Goal: Task Accomplishment & Management: Manage account settings

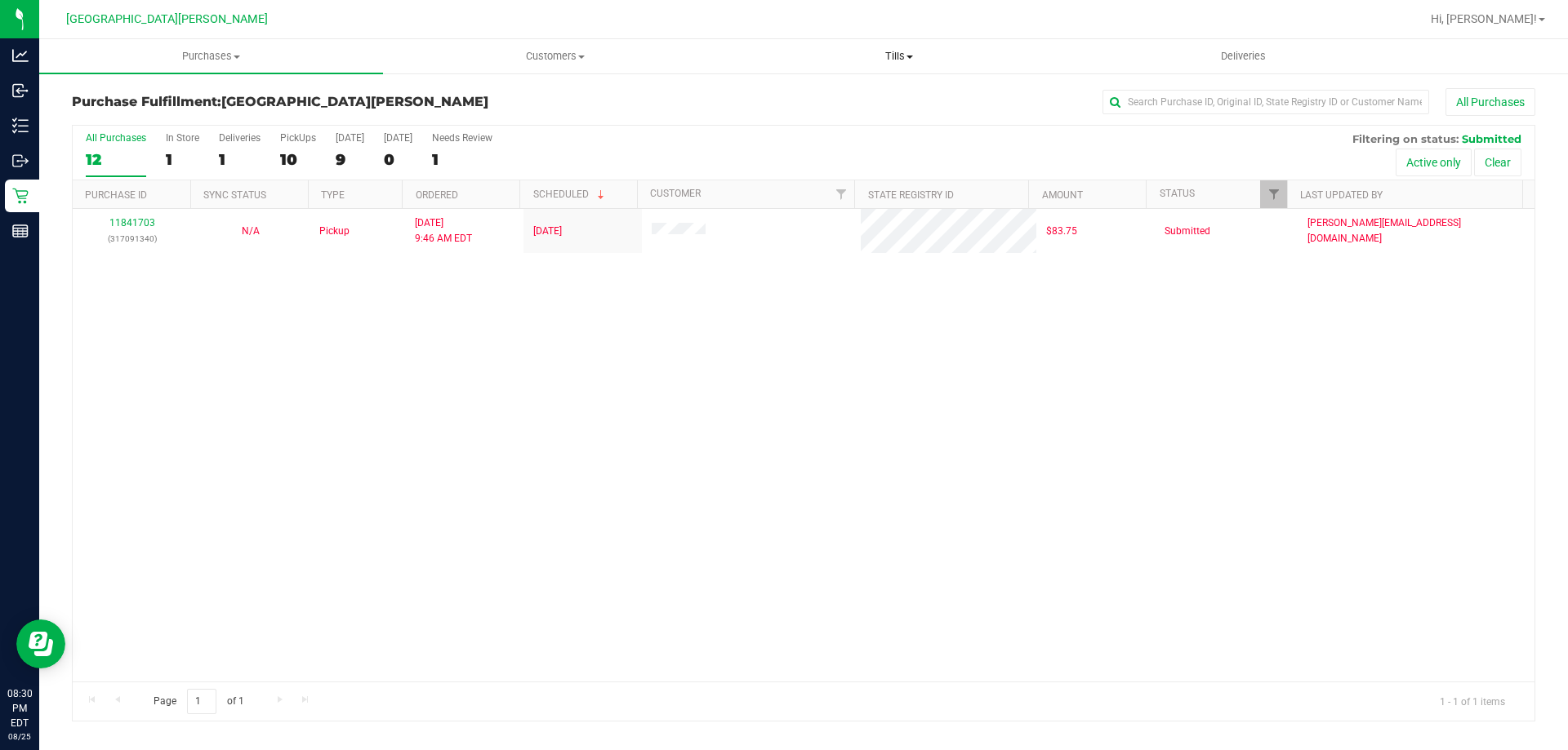
click at [903, 52] on span "Tills" at bounding box center [899, 56] width 342 height 15
click at [820, 96] on span "Manage tills" at bounding box center [782, 98] width 111 height 14
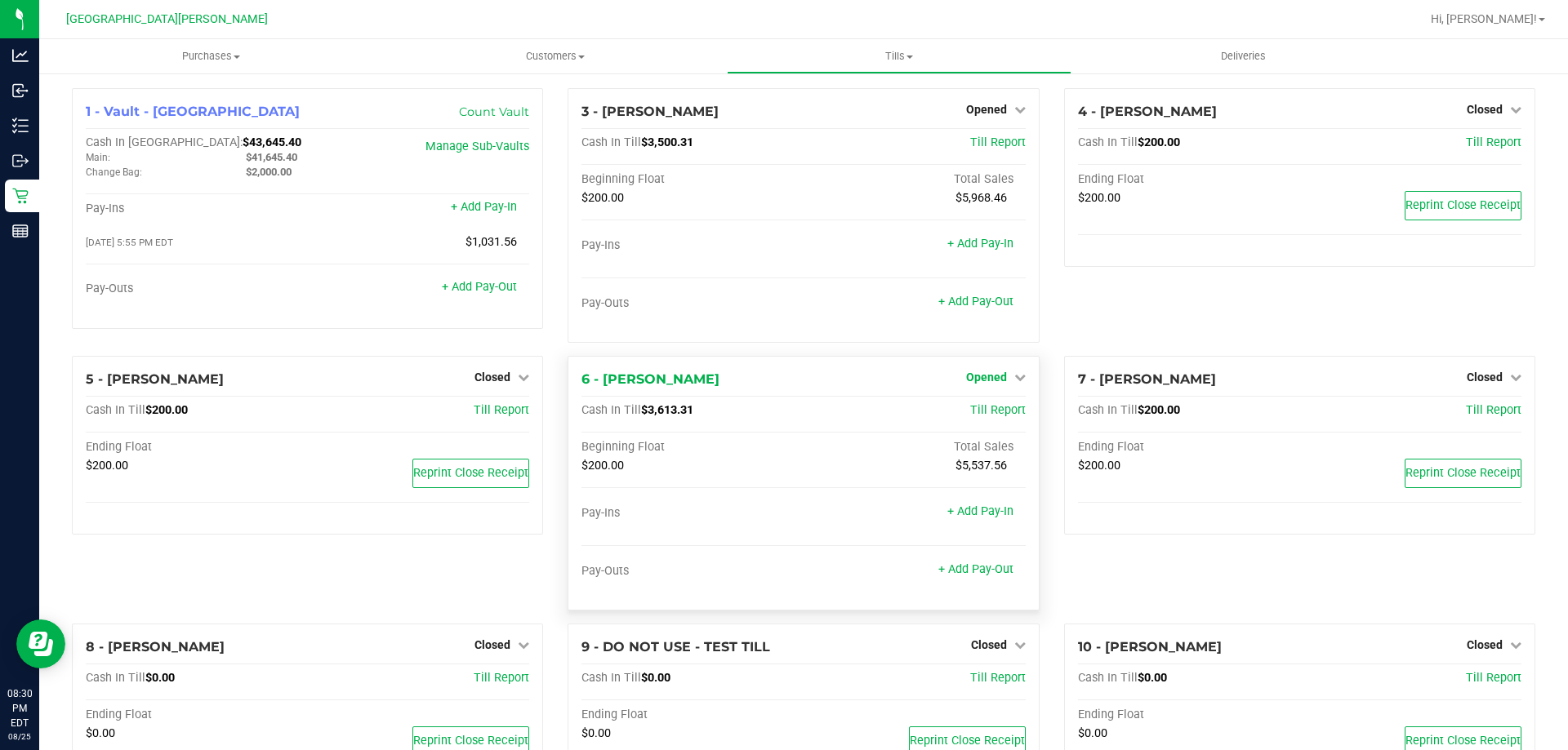
click at [974, 372] on span "Opened" at bounding box center [986, 377] width 41 height 13
click at [989, 418] on link "Close Till" at bounding box center [988, 411] width 44 height 13
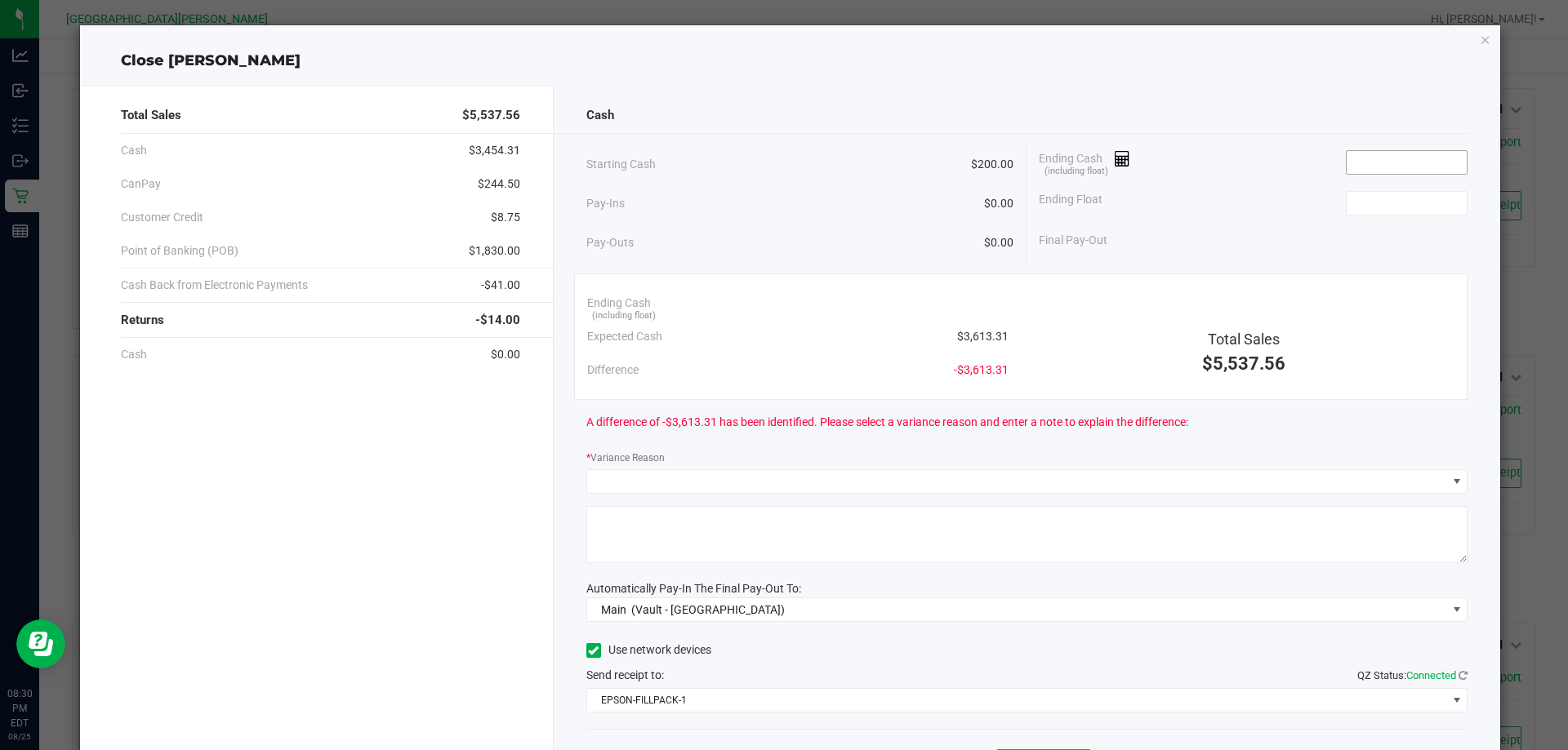
click at [1400, 158] on input at bounding box center [1407, 162] width 120 height 23
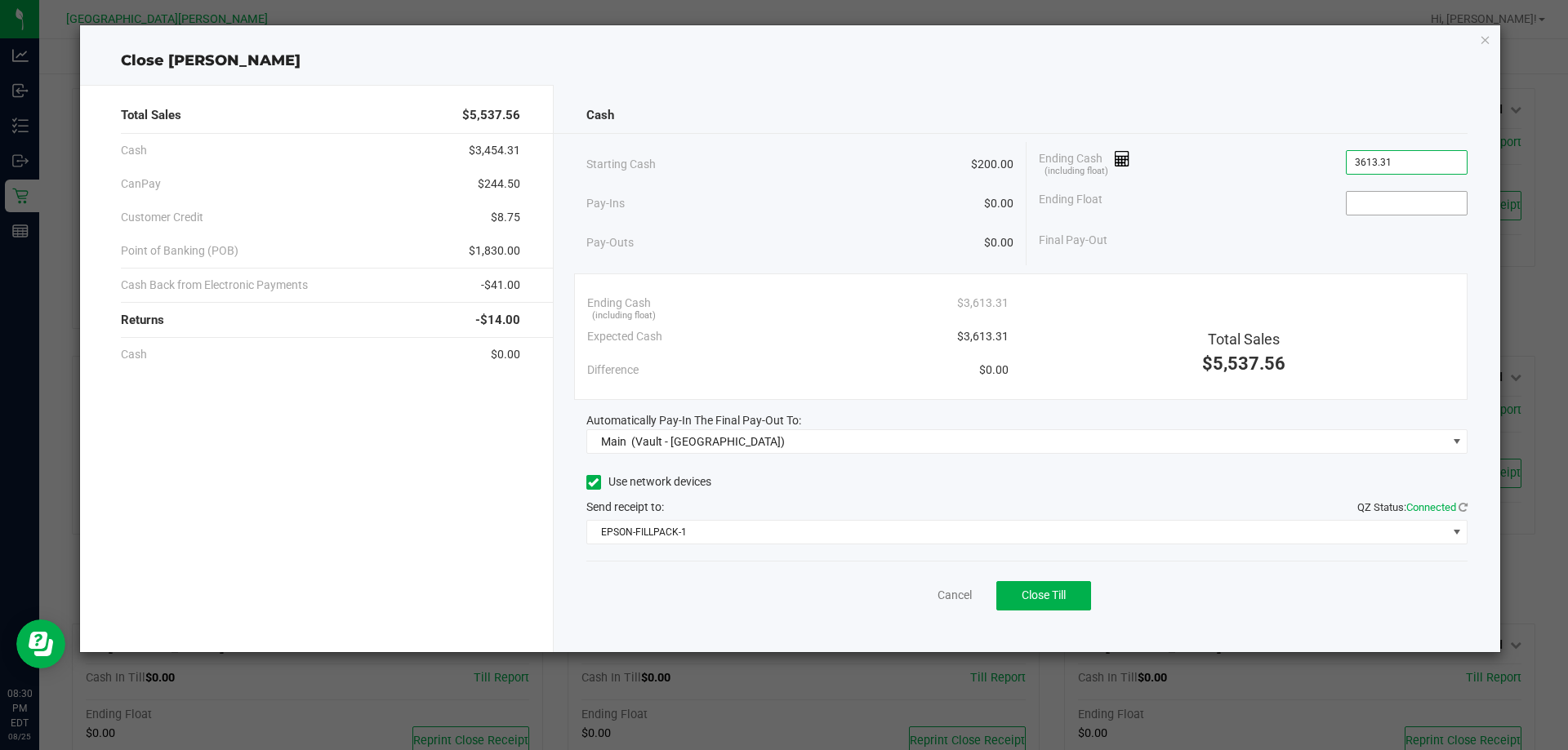
type input "$3,613.31"
click at [1351, 197] on input at bounding box center [1407, 204] width 120 height 23
type input "$200.00"
click at [1018, 585] on button "Close Till" at bounding box center [1043, 596] width 95 height 30
click at [918, 603] on link "Dismiss" at bounding box center [919, 596] width 39 height 18
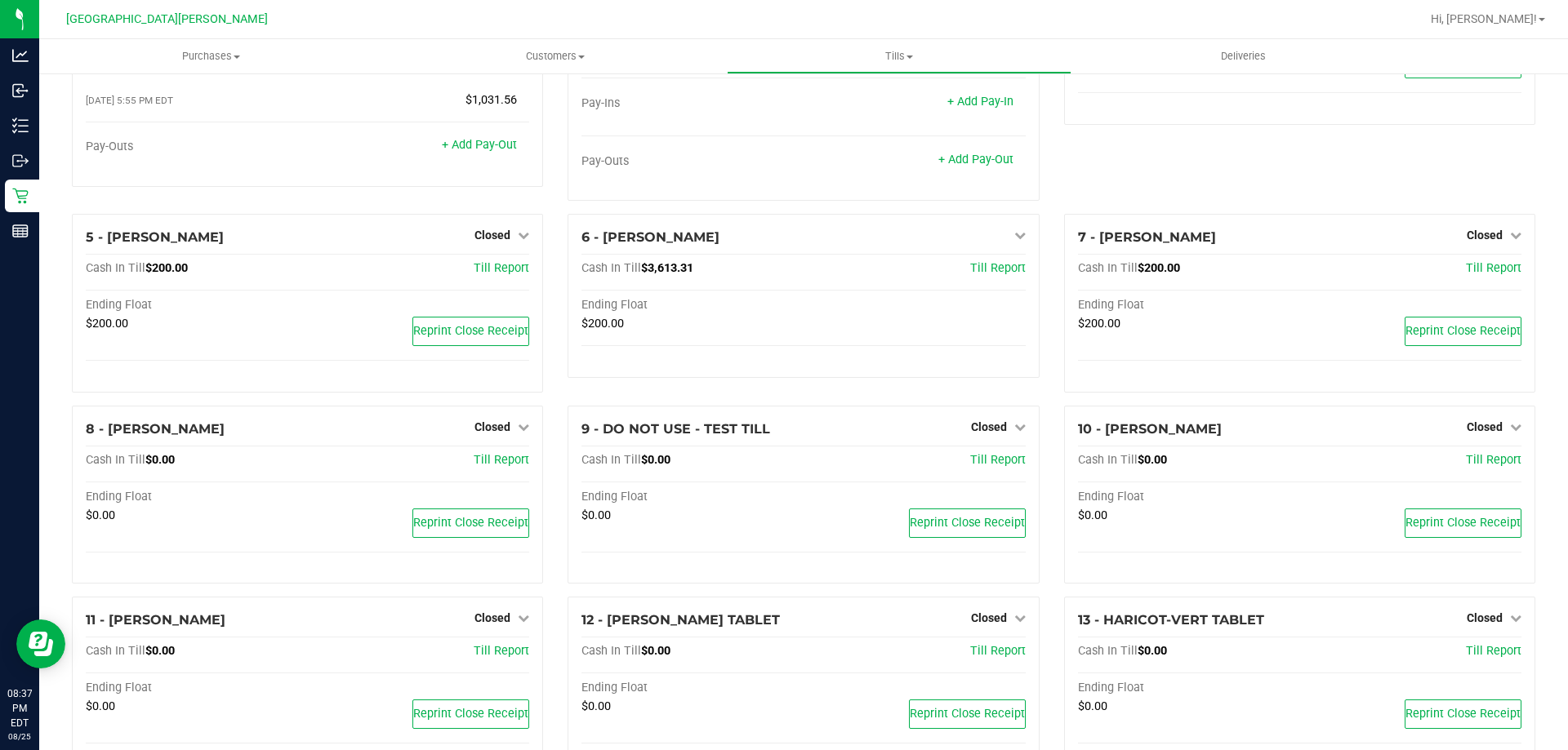
scroll to position [408, 0]
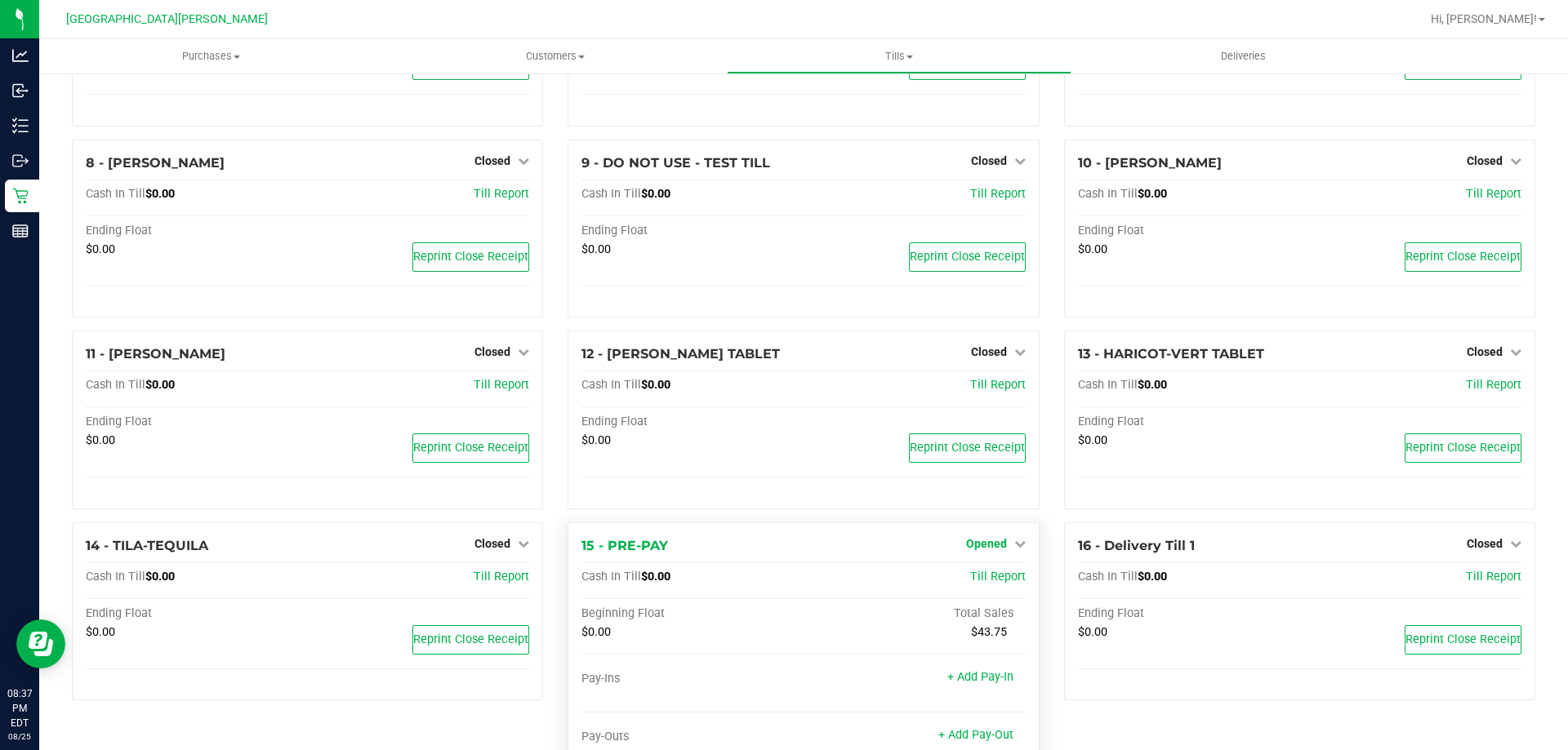
click at [971, 545] on span "Opened" at bounding box center [986, 543] width 41 height 13
click at [974, 568] on div "Close Till" at bounding box center [988, 577] width 121 height 20
click at [977, 572] on link "Close Till" at bounding box center [988, 577] width 44 height 13
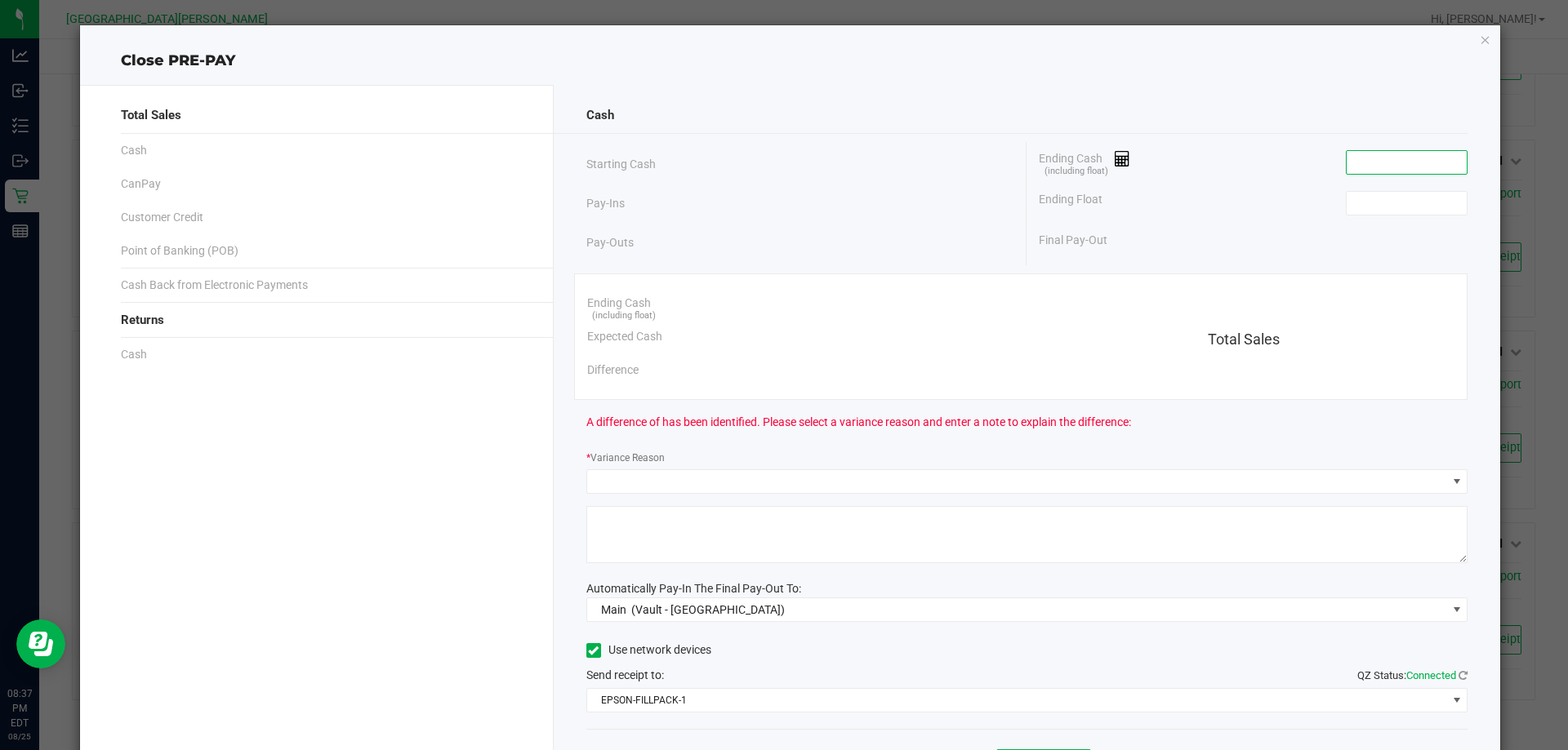
click at [1350, 156] on input at bounding box center [1407, 162] width 120 height 23
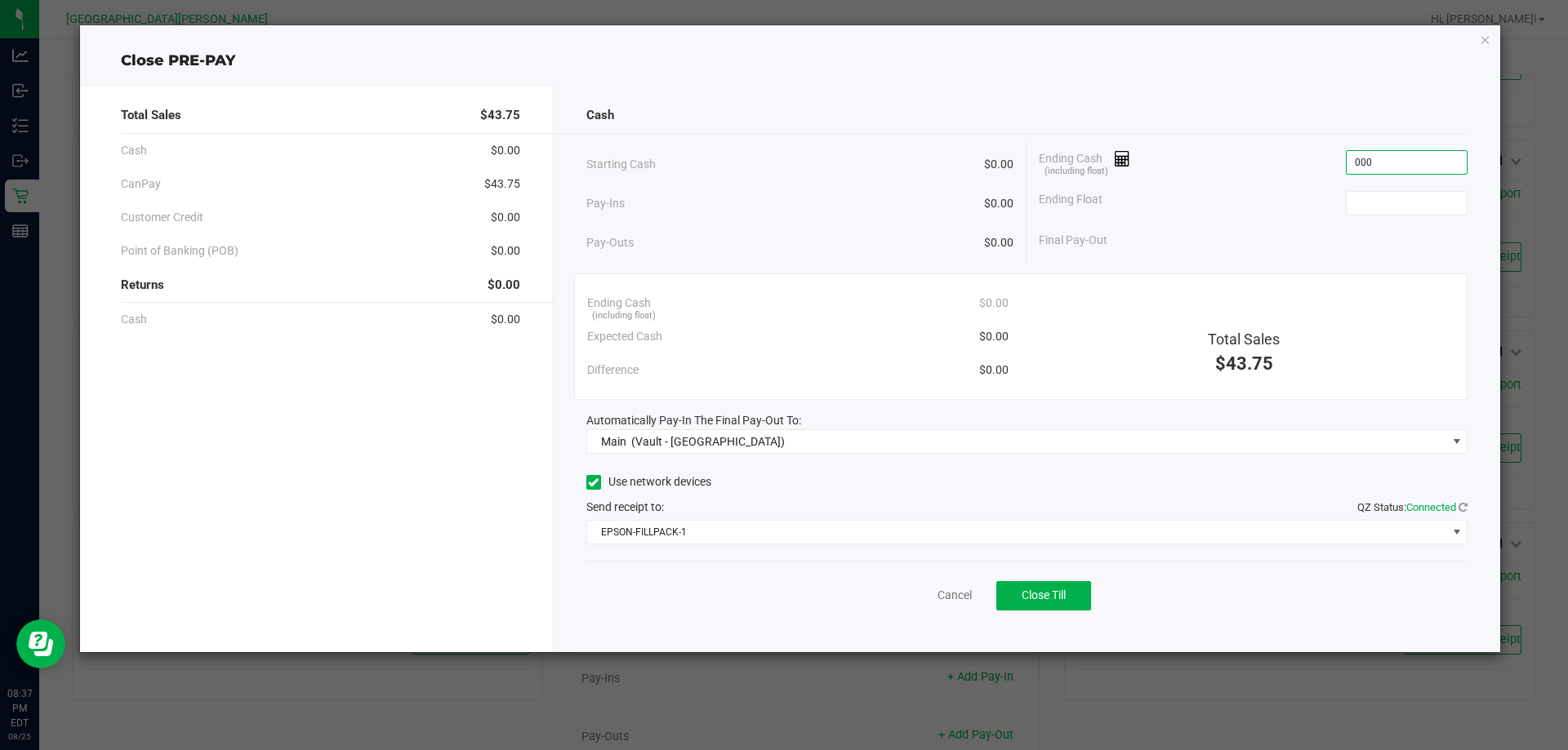
type input "$0.00"
click at [1371, 217] on div "Ending Float" at bounding box center [1253, 203] width 429 height 41
click at [1373, 201] on input at bounding box center [1407, 204] width 120 height 23
type input "$0.00"
drag, startPoint x: 1020, startPoint y: 588, endPoint x: 1027, endPoint y: 577, distance: 13.0
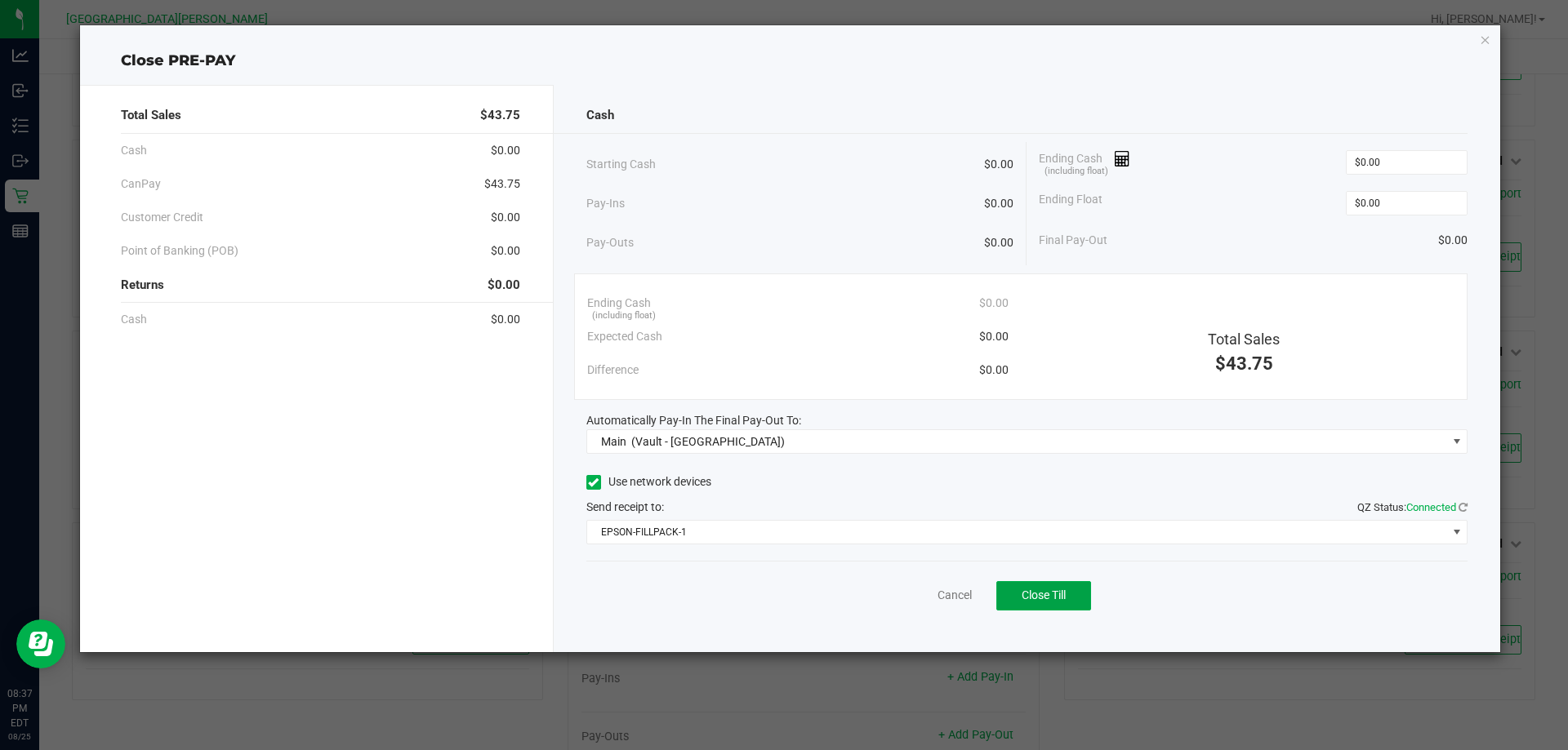
click at [1024, 583] on button "Close Till" at bounding box center [1043, 596] width 95 height 30
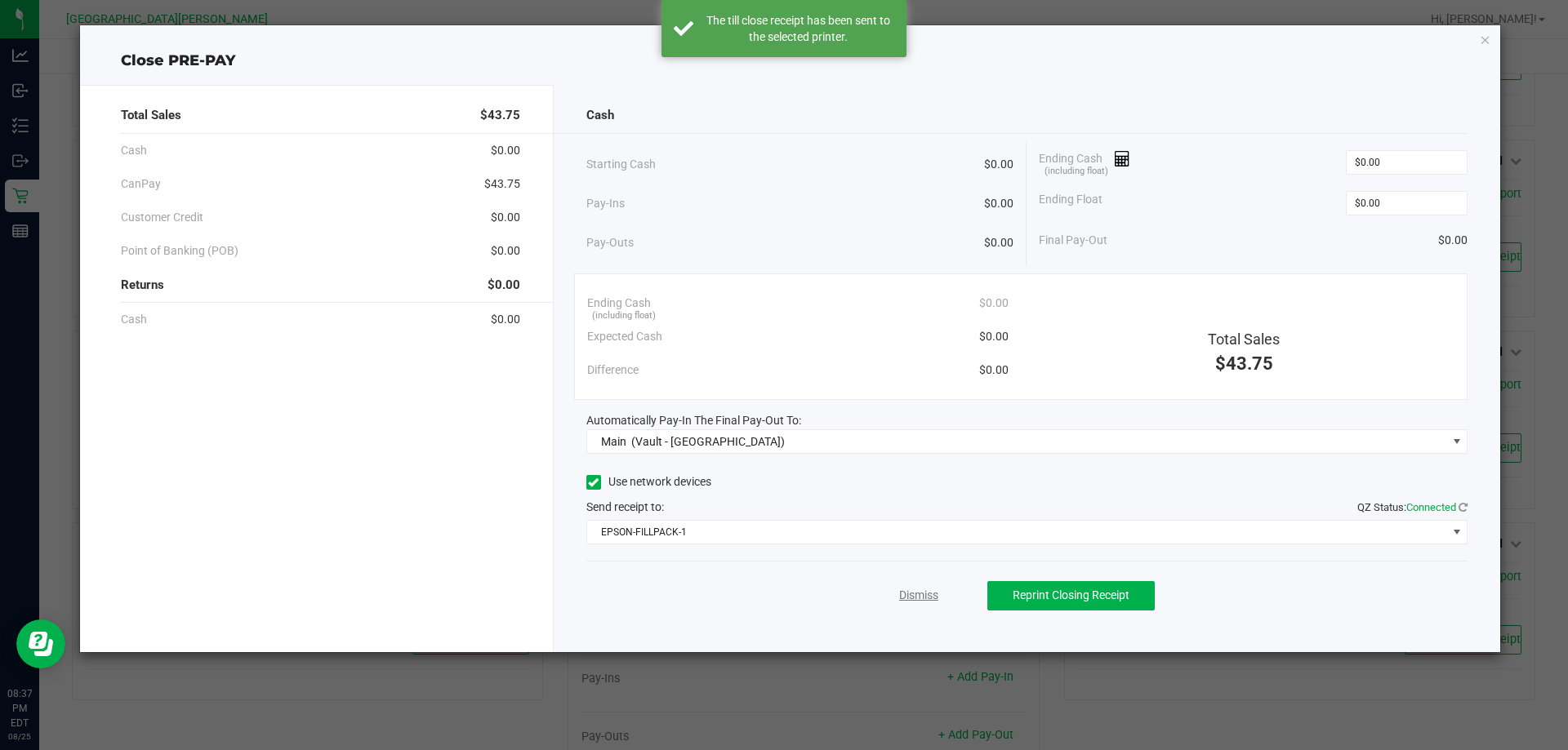
click at [905, 590] on link "Dismiss" at bounding box center [919, 596] width 39 height 18
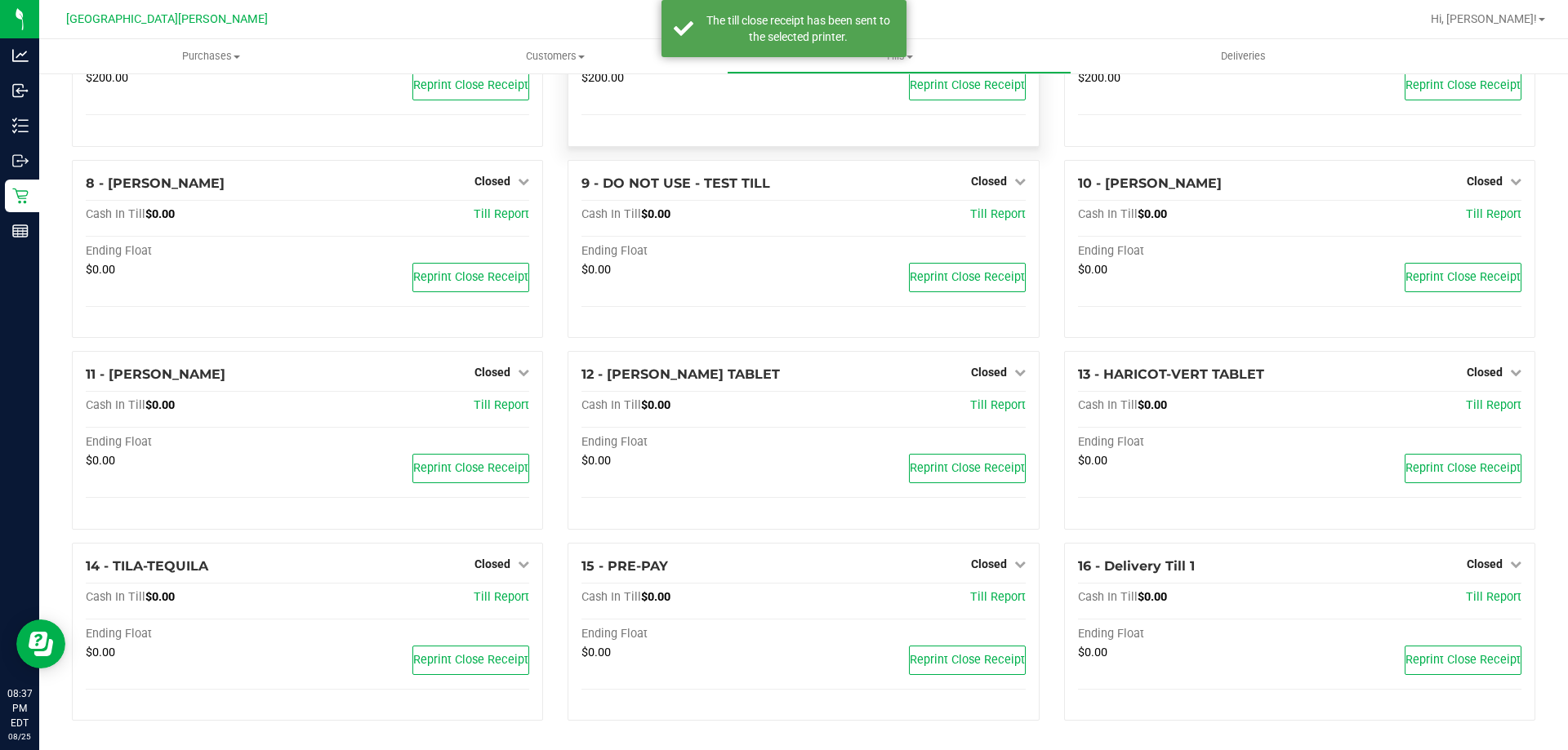
scroll to position [0, 0]
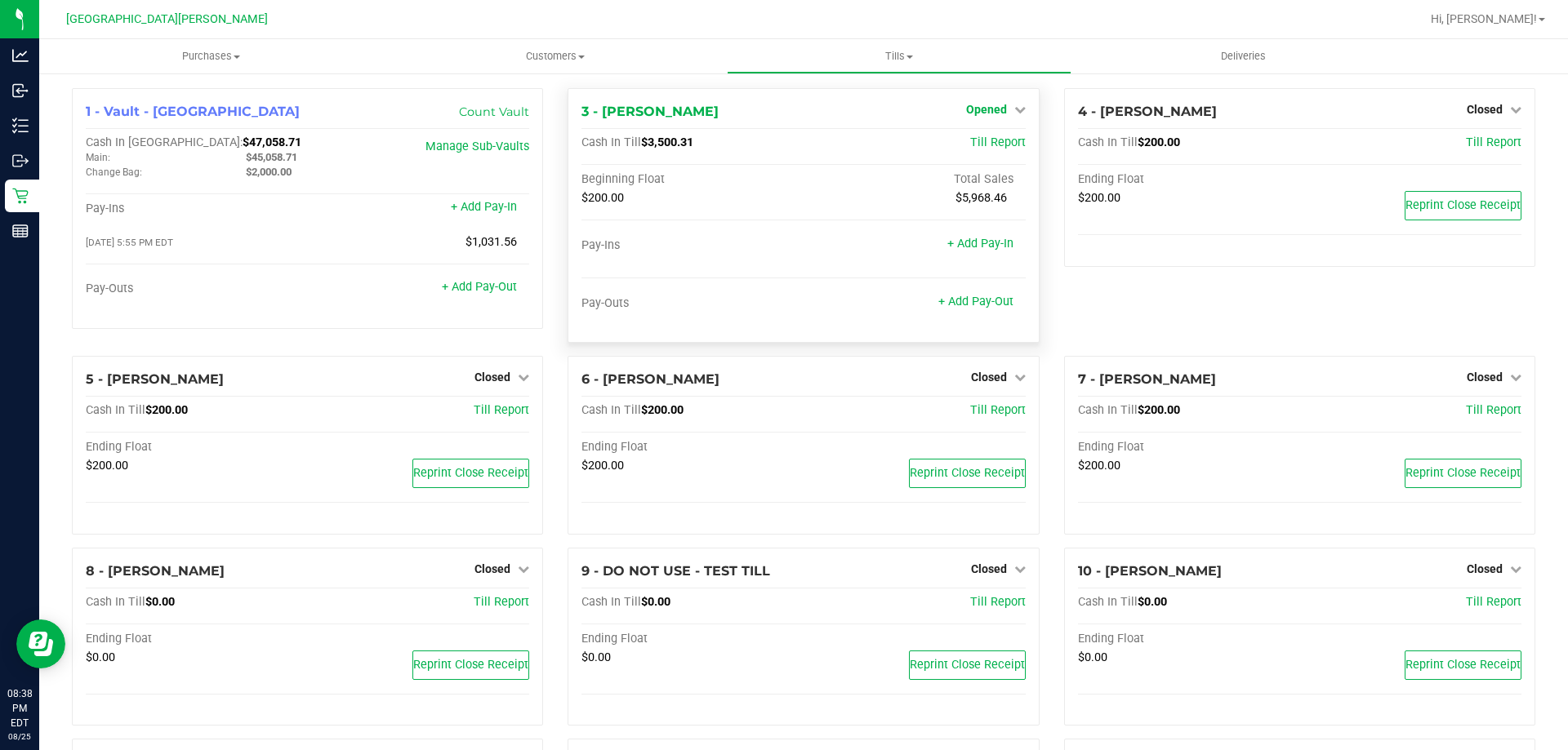
click at [972, 111] on span "Opened" at bounding box center [986, 109] width 41 height 13
click at [995, 145] on link "Close Till" at bounding box center [988, 143] width 44 height 13
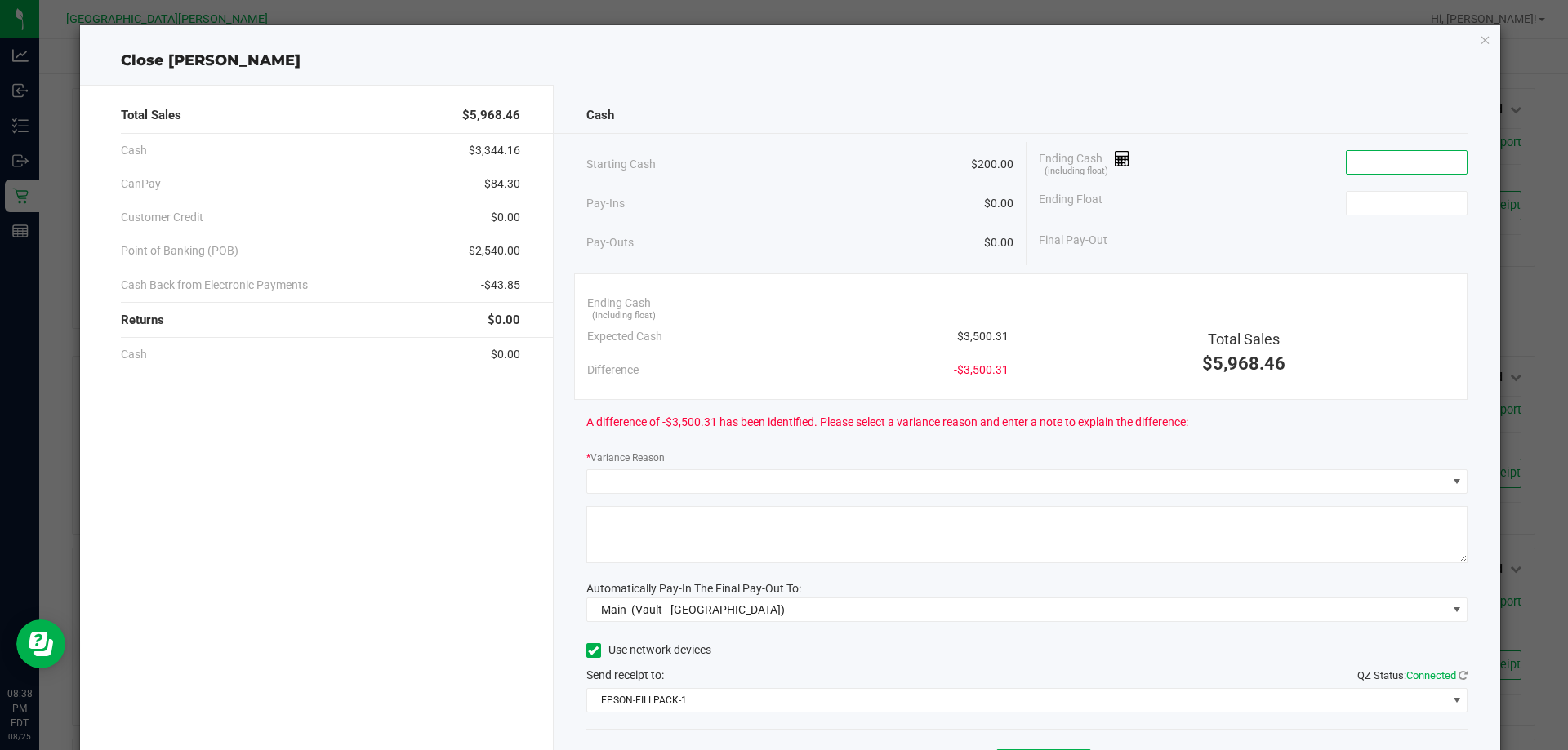
click at [1377, 157] on input at bounding box center [1407, 162] width 120 height 23
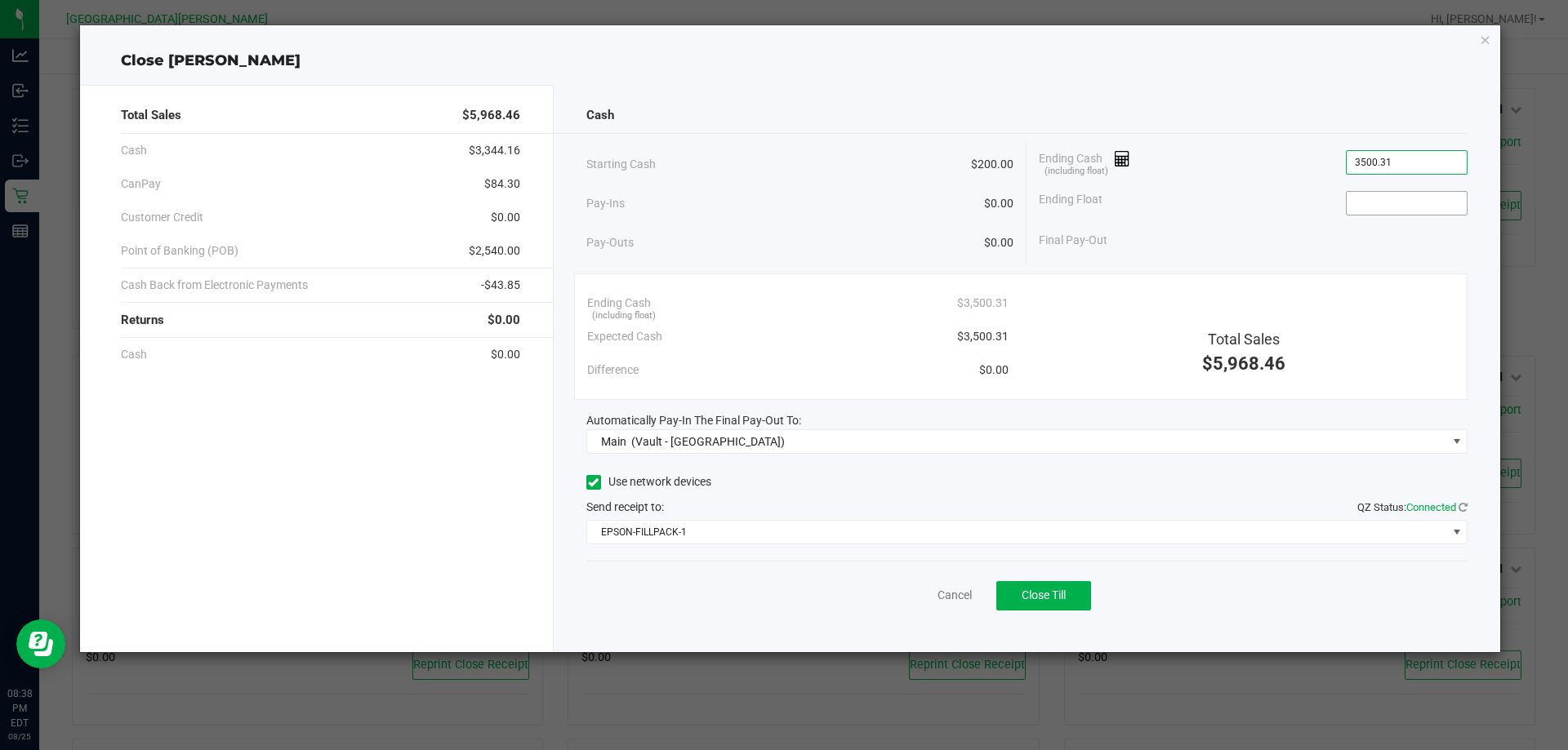
type input "$3,500.31"
click at [1372, 211] on input at bounding box center [1407, 204] width 120 height 23
type input "$200.00"
click at [1242, 246] on div "Final Pay-Out $3,300.31" at bounding box center [1253, 240] width 429 height 33
click at [1242, 245] on div "Final Pay-Out $3,300.31" at bounding box center [1253, 240] width 429 height 33
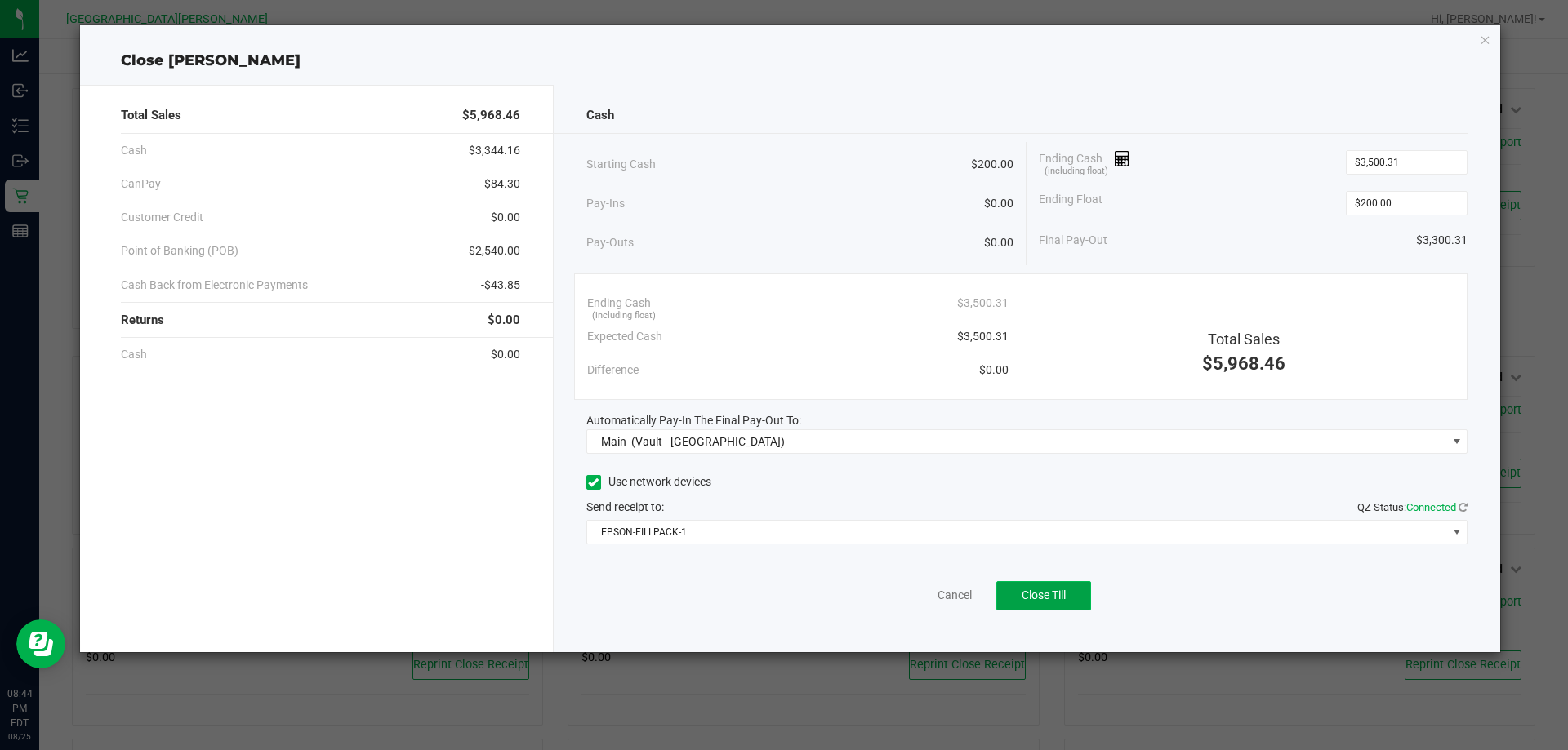
click at [1036, 583] on button "Close Till" at bounding box center [1043, 596] width 95 height 30
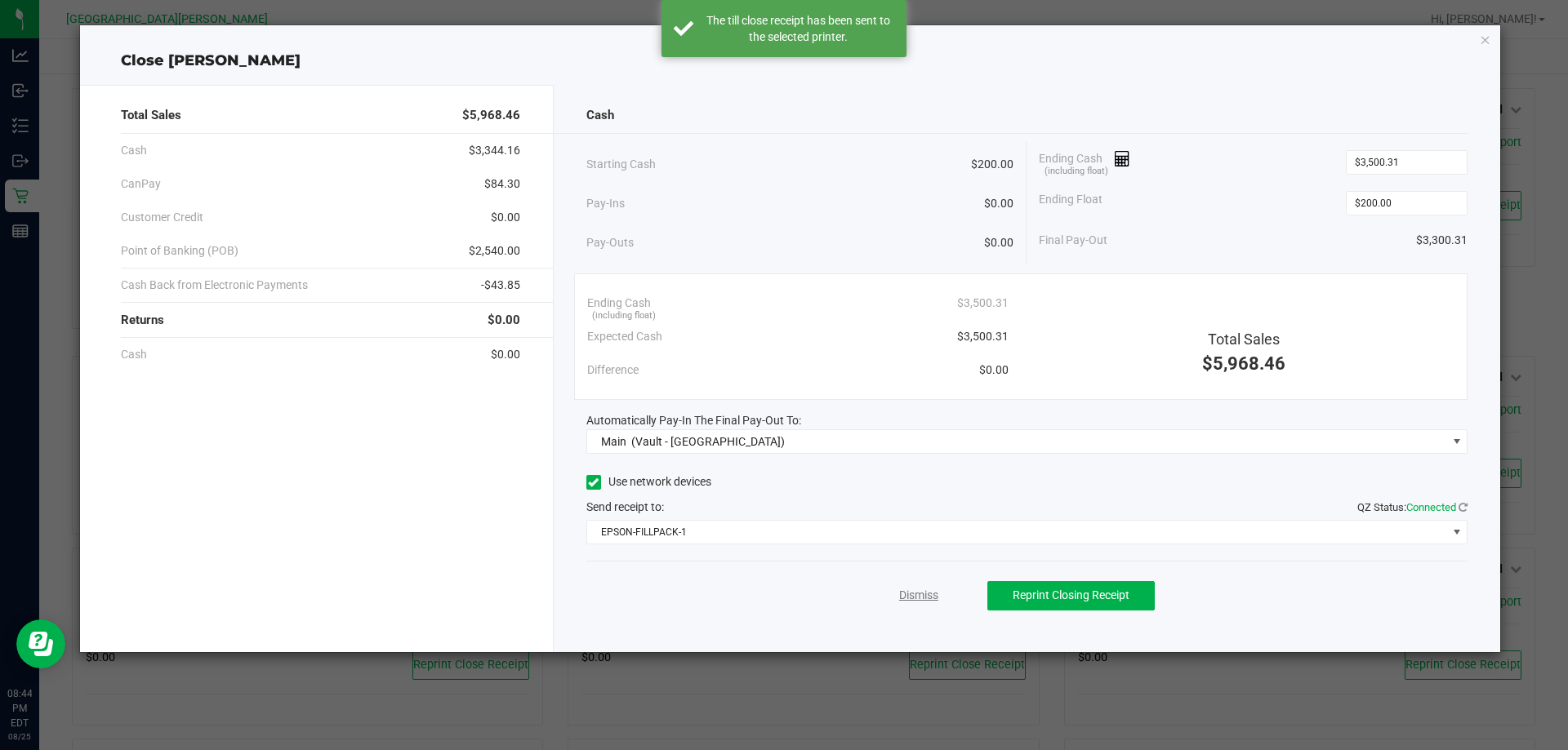
click at [936, 592] on link "Dismiss" at bounding box center [919, 596] width 39 height 18
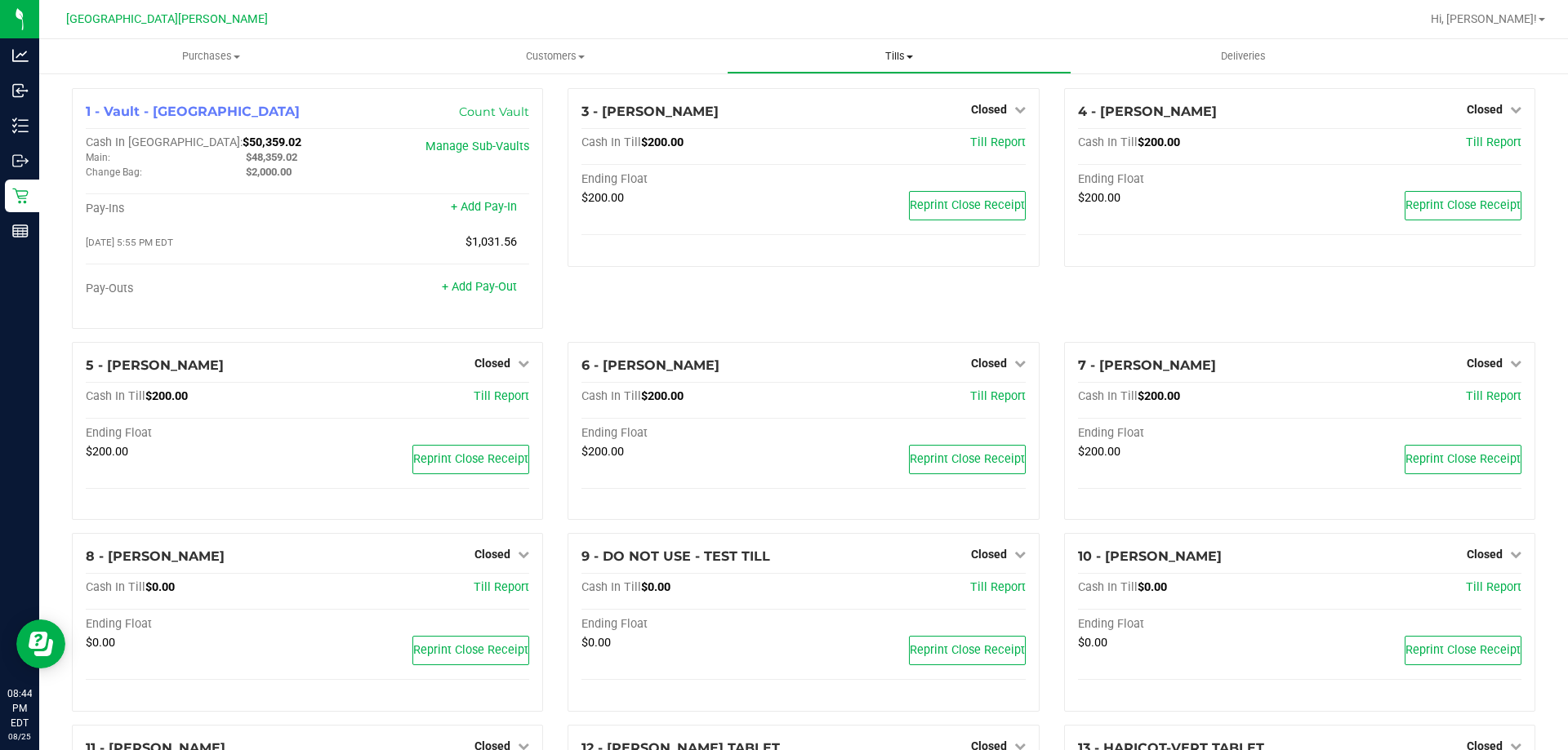
click at [900, 55] on span "Tills" at bounding box center [899, 56] width 342 height 15
click at [872, 112] on span "Reconcile e-payments" at bounding box center [807, 118] width 162 height 14
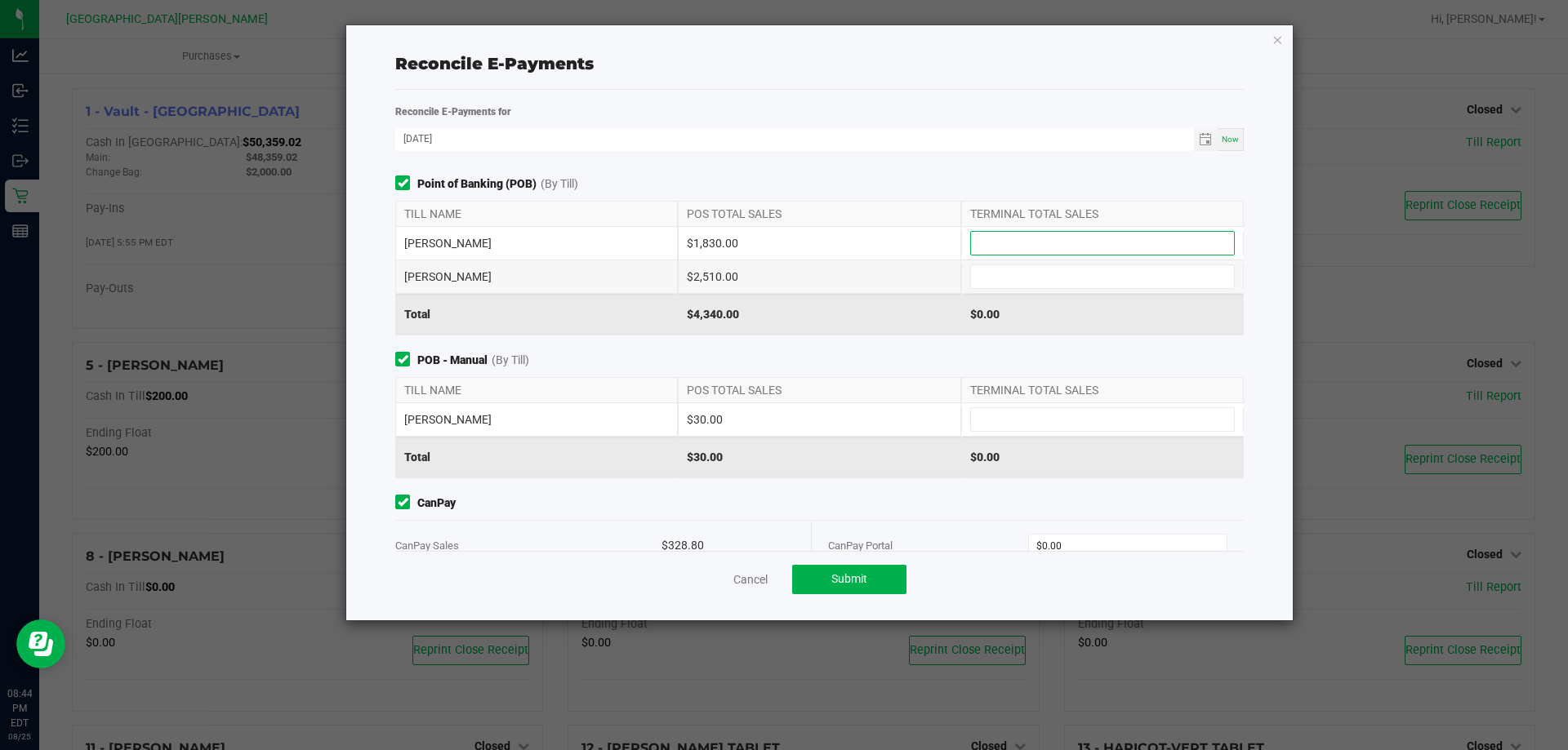
click at [1050, 243] on input at bounding box center [1103, 243] width 263 height 23
type input "$1,830.00"
click at [986, 277] on input at bounding box center [1103, 276] width 263 height 23
type input "$2,510.00"
click at [1015, 430] on input at bounding box center [1103, 419] width 263 height 23
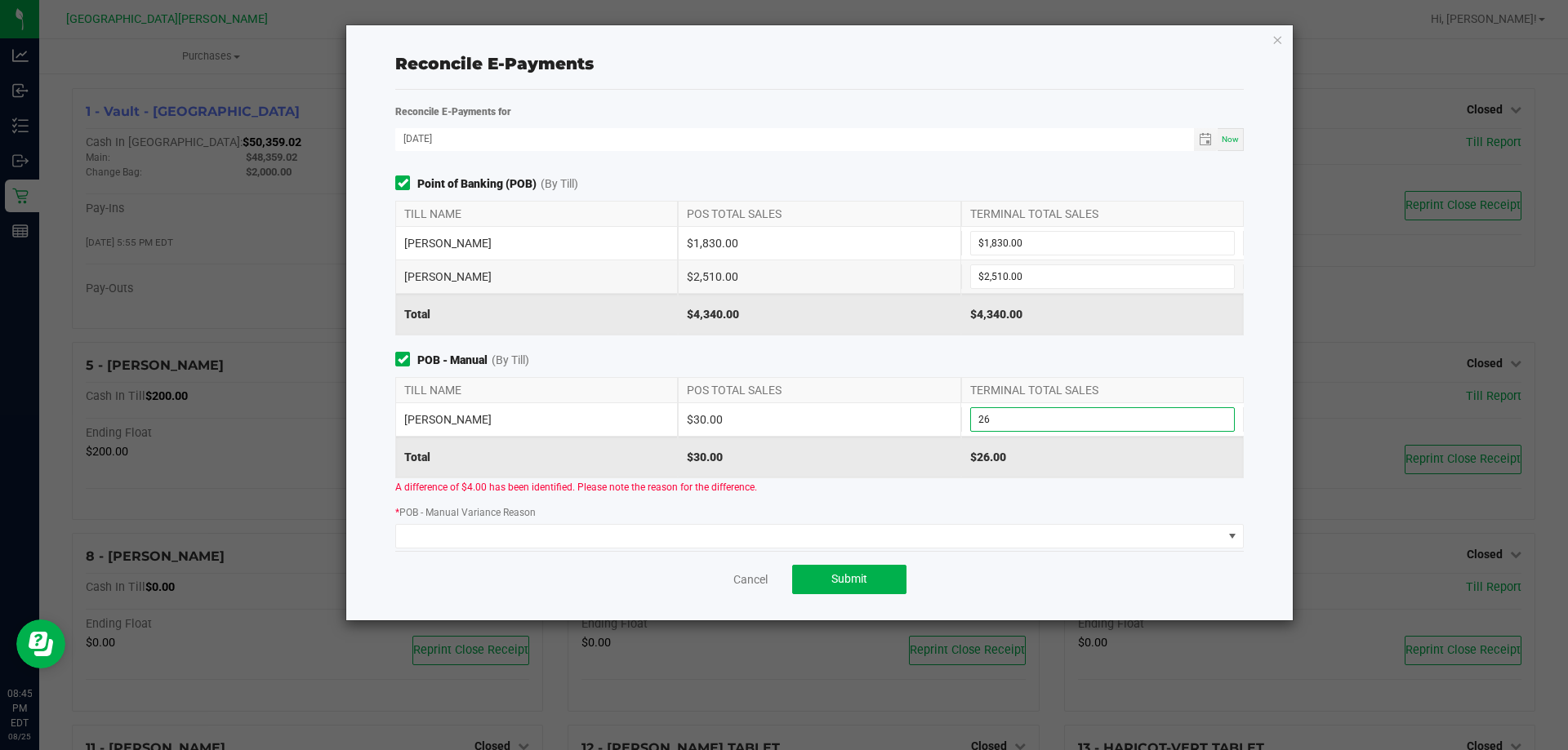
click at [1031, 418] on input "26" at bounding box center [1103, 419] width 263 height 23
type input "2"
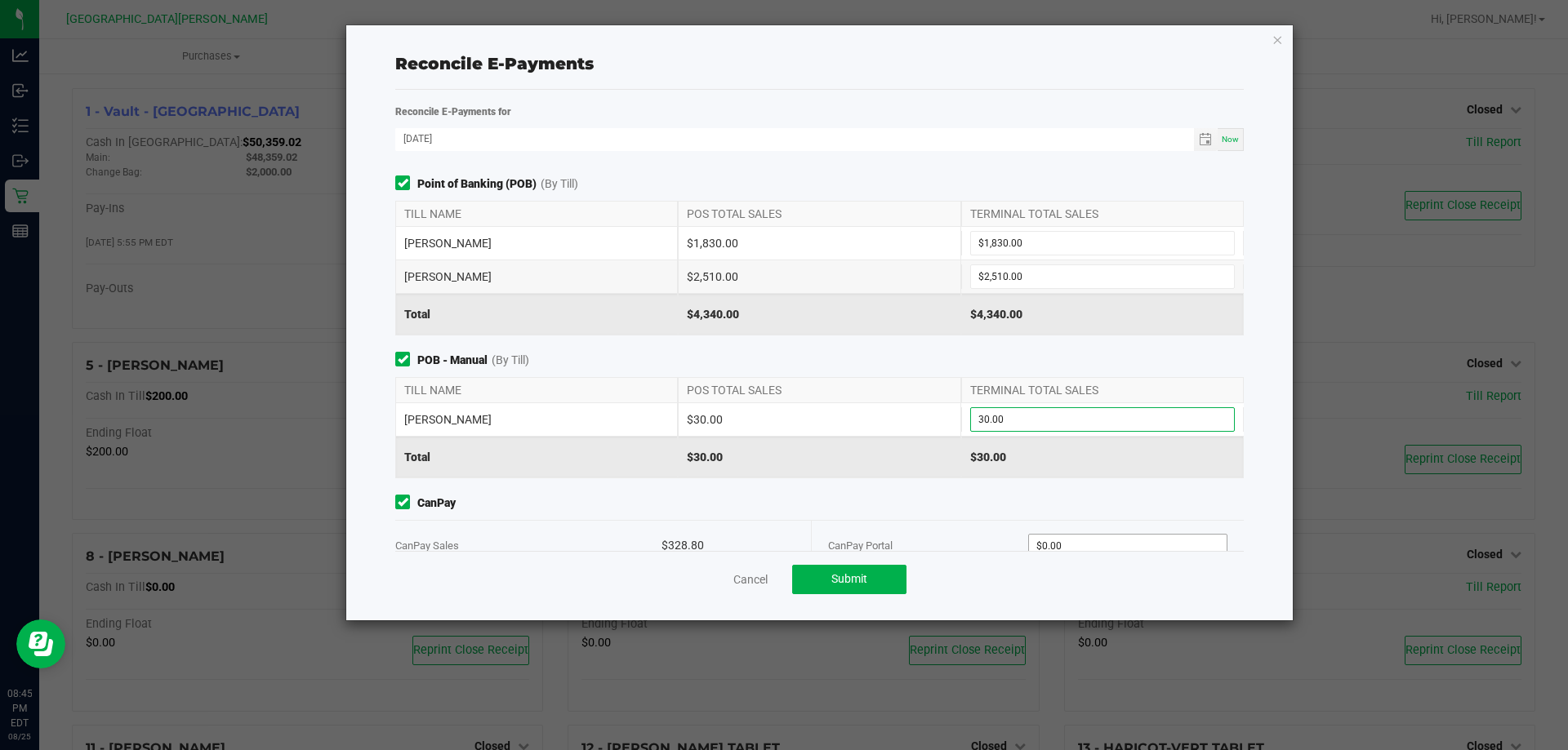
scroll to position [126, 0]
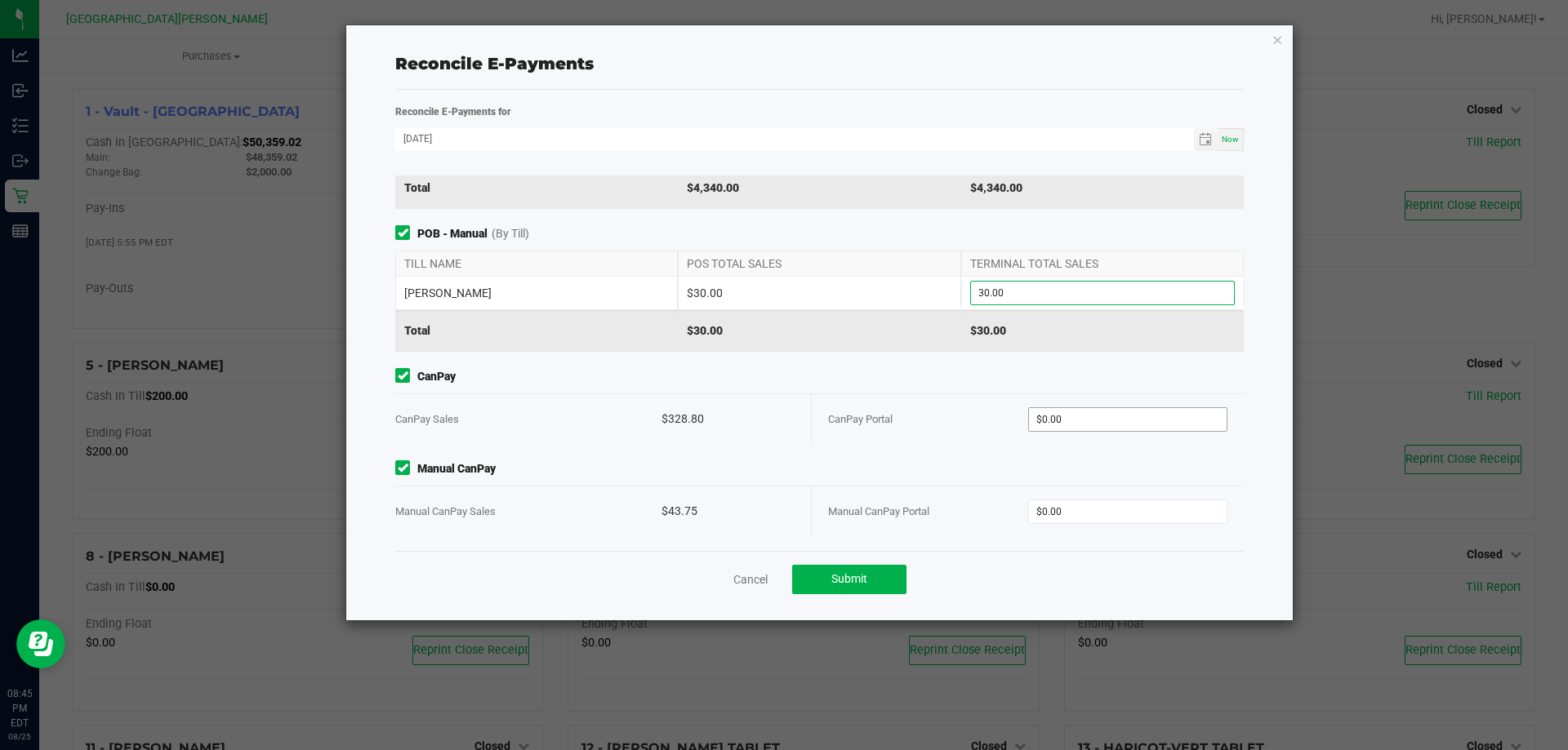
type input "$30.00"
type input "0"
click at [1052, 418] on input "0" at bounding box center [1128, 419] width 198 height 23
type input "$328.80"
type input "0"
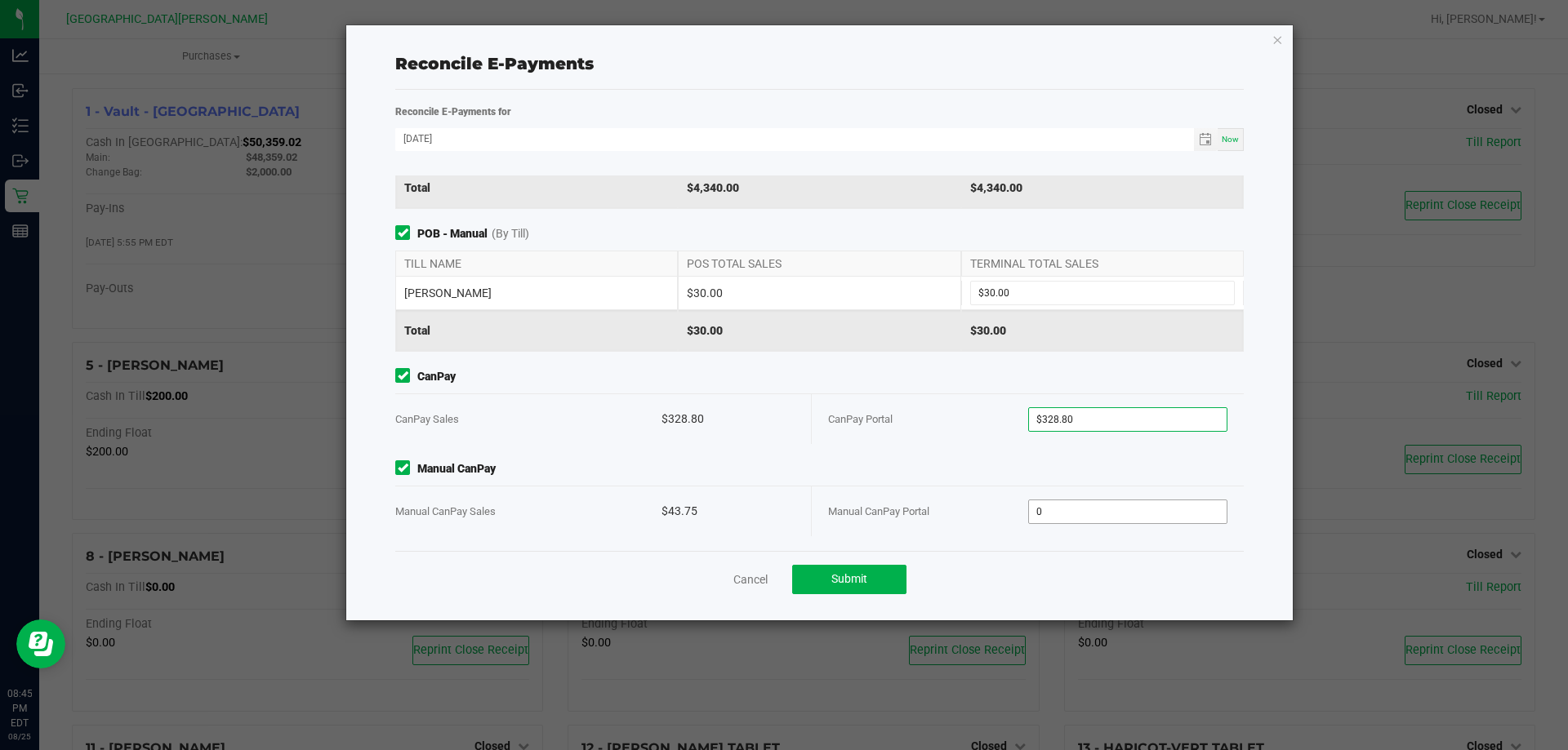
click at [1072, 517] on input "0" at bounding box center [1128, 511] width 198 height 23
type input "$43.75"
click at [859, 581] on span "Submit" at bounding box center [848, 578] width 36 height 13
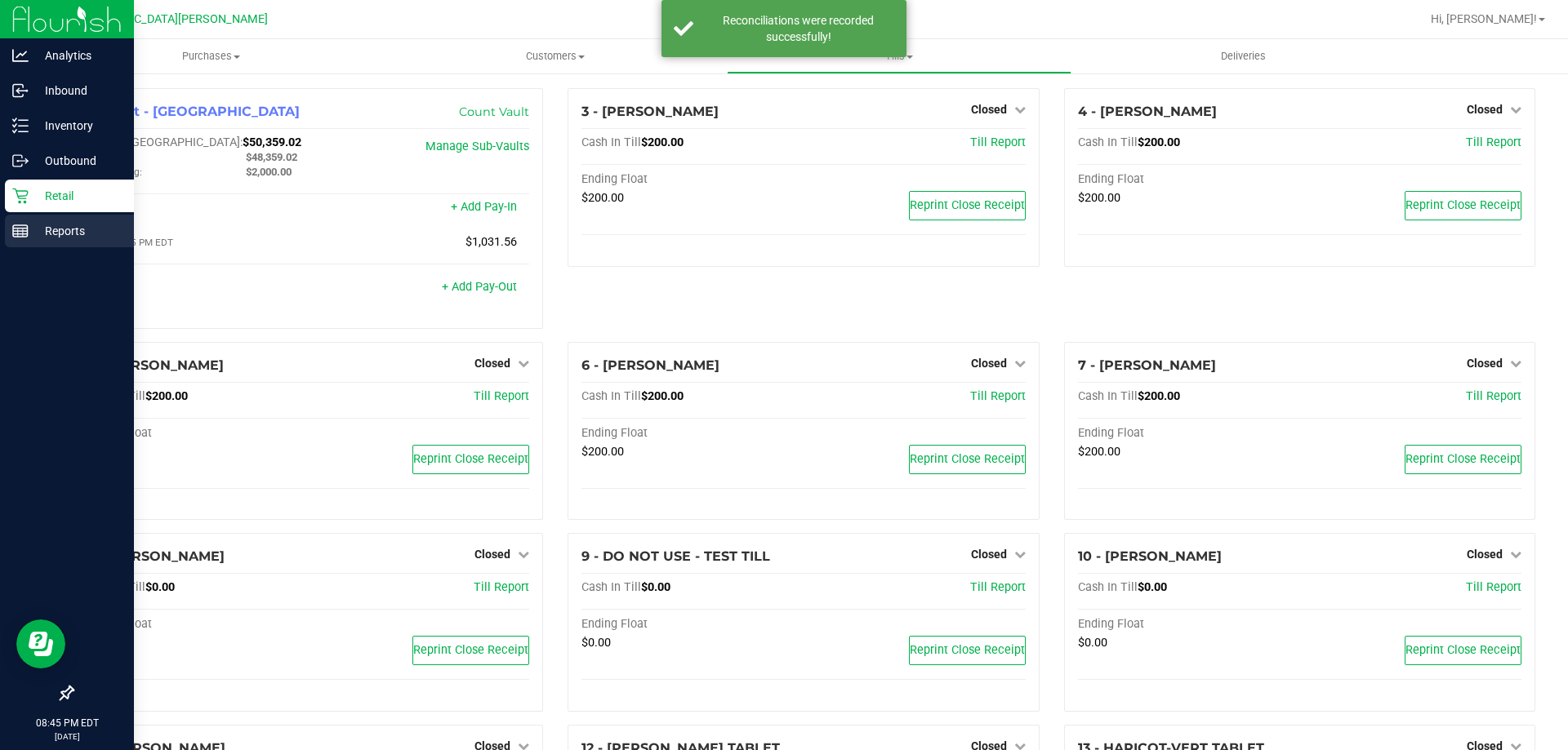
click at [52, 222] on p "Reports" at bounding box center [78, 231] width 98 height 19
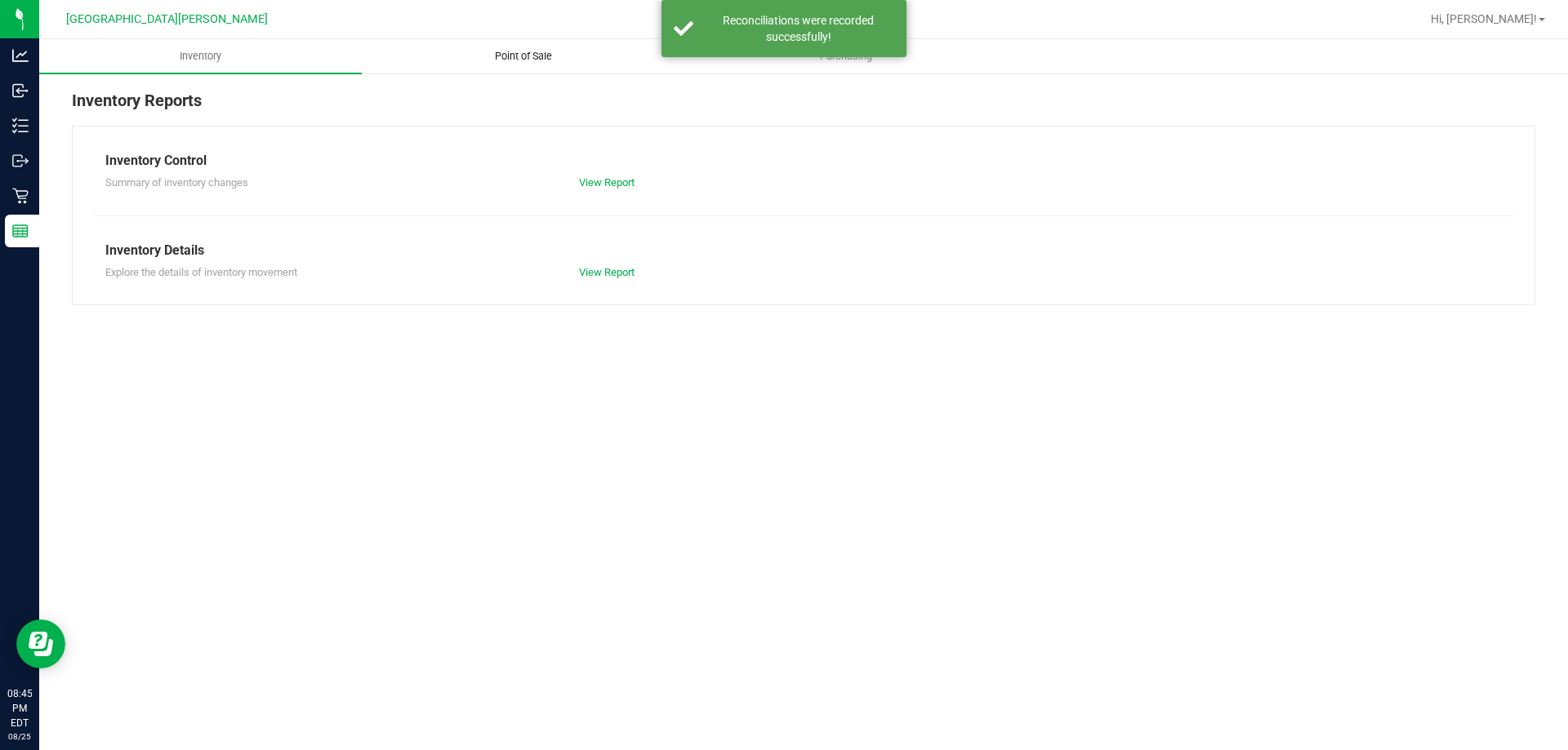
click at [502, 47] on uib-tab-heading "Point of Sale" at bounding box center [523, 56] width 321 height 32
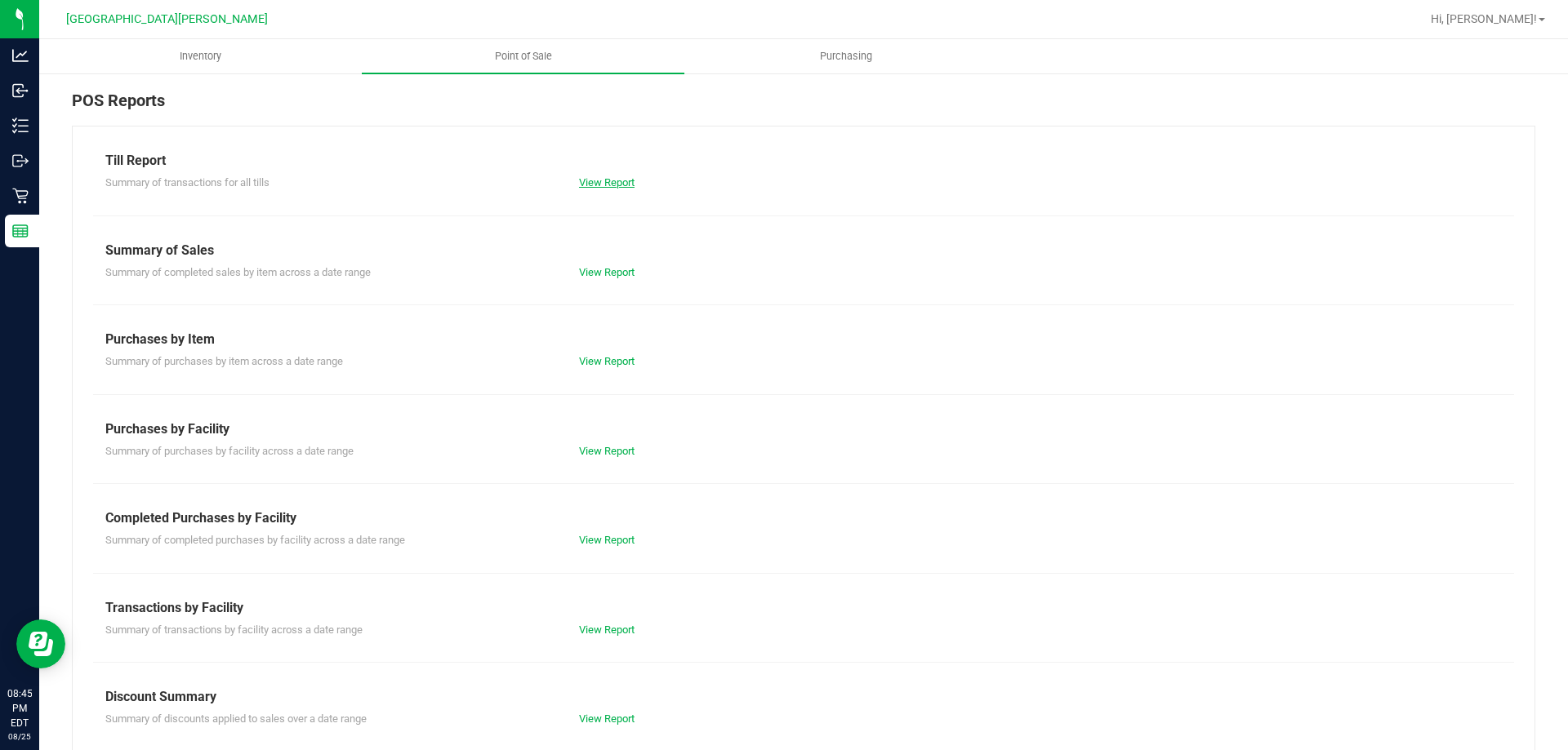
click at [591, 177] on link "View Report" at bounding box center [606, 182] width 55 height 12
